Goal: Find specific page/section: Find specific page/section

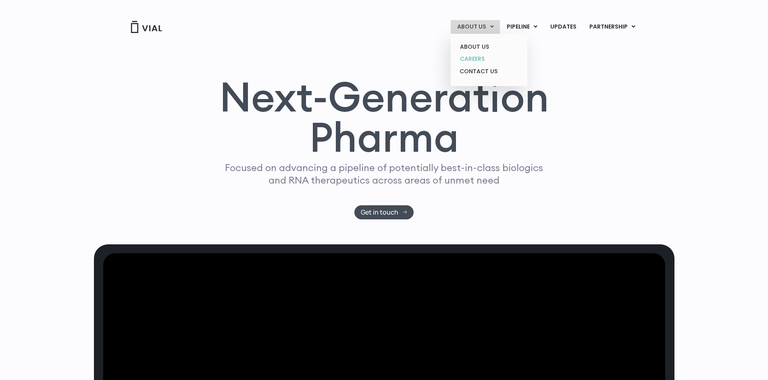
click at [478, 60] on link "CAREERS" at bounding box center [488, 59] width 71 height 12
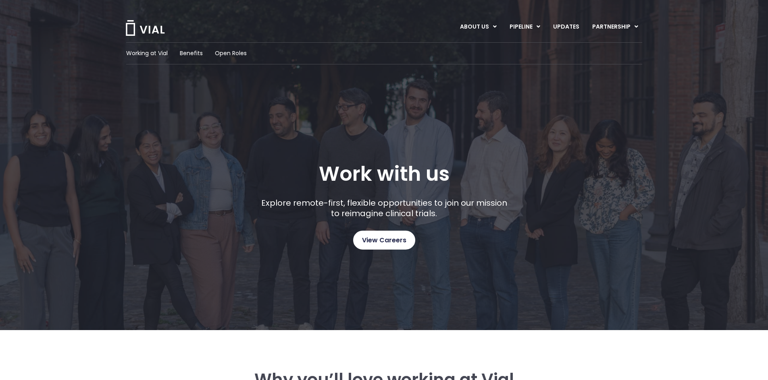
click at [399, 235] on span "View Careers" at bounding box center [384, 240] width 44 height 10
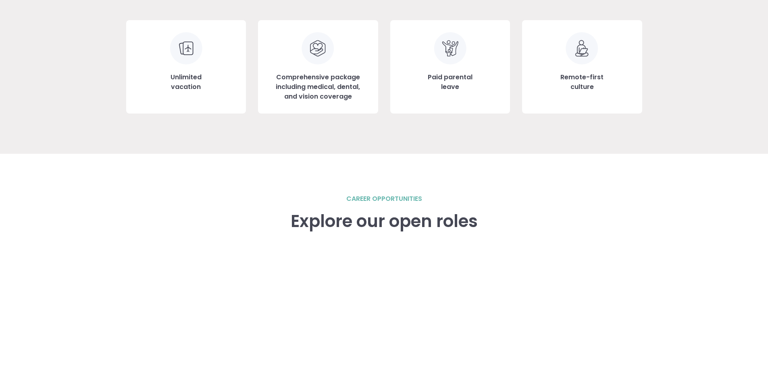
scroll to position [957, 0]
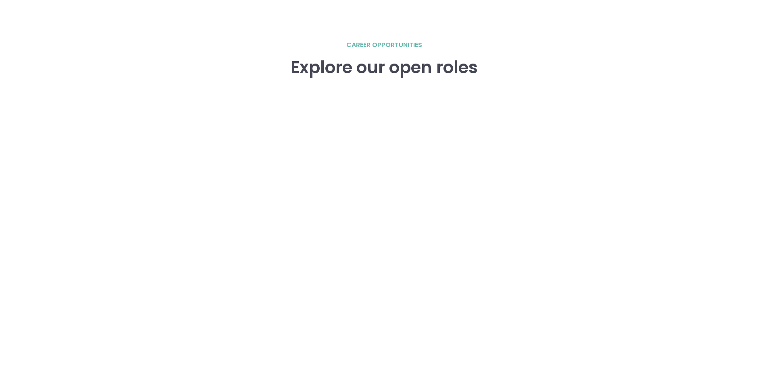
scroll to position [1155, 0]
